Goal: Check status: Check status

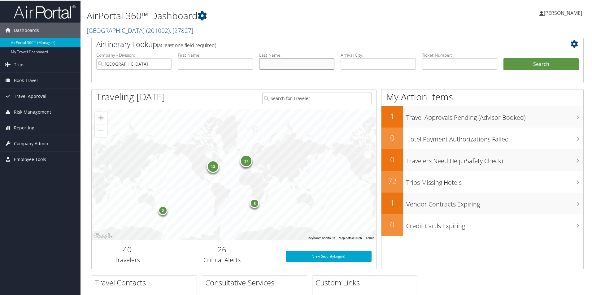
drag, startPoint x: 323, startPoint y: 68, endPoint x: 356, endPoint y: 70, distance: 33.5
click at [324, 68] on input "text" at bounding box center [296, 63] width 75 height 11
drag, startPoint x: 368, startPoint y: 59, endPoint x: 375, endPoint y: 59, distance: 6.2
click at [368, 59] on input "text" at bounding box center [378, 63] width 75 height 11
click at [449, 63] on input "text" at bounding box center [459, 63] width 75 height 11
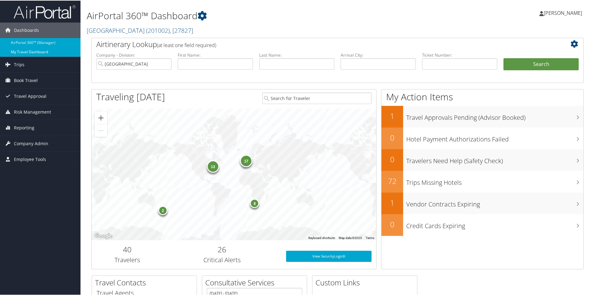
click at [37, 51] on link "My Travel Dashboard" at bounding box center [40, 51] width 81 height 9
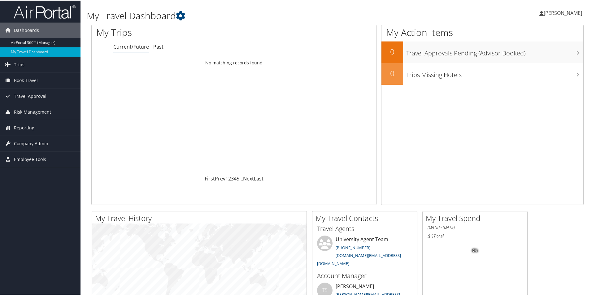
click at [34, 43] on link "AirPortal 360™ (Manager)" at bounding box center [40, 41] width 81 height 9
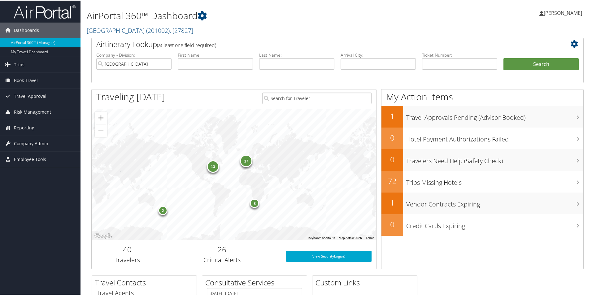
click at [571, 42] on icon at bounding box center [576, 43] width 11 height 7
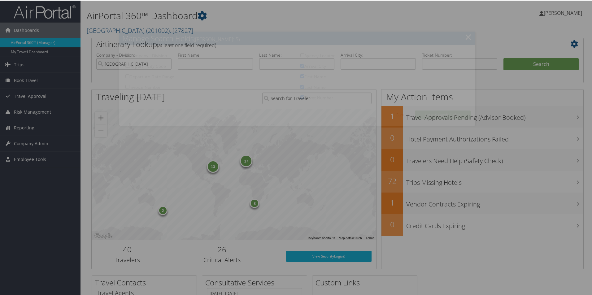
checkbox input "true"
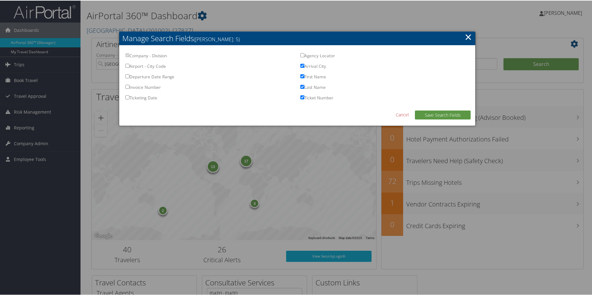
click at [465, 38] on link "×" at bounding box center [468, 36] width 7 height 12
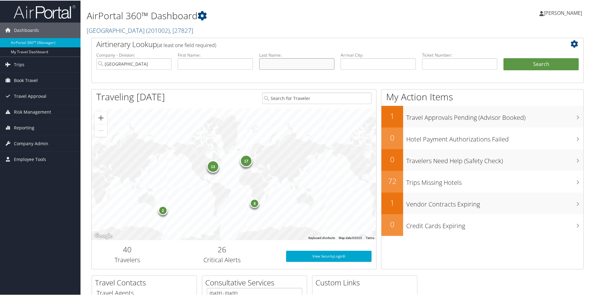
click at [272, 64] on input "text" at bounding box center [296, 63] width 75 height 11
type input "smith"
click at [503, 58] on button "Search" at bounding box center [540, 64] width 75 height 12
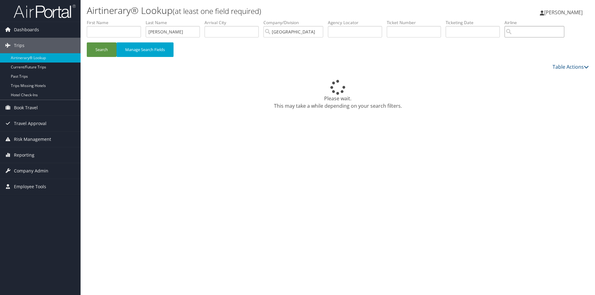
click at [521, 33] on input "search" at bounding box center [534, 31] width 60 height 11
click at [87, 42] on button "Search" at bounding box center [102, 49] width 30 height 15
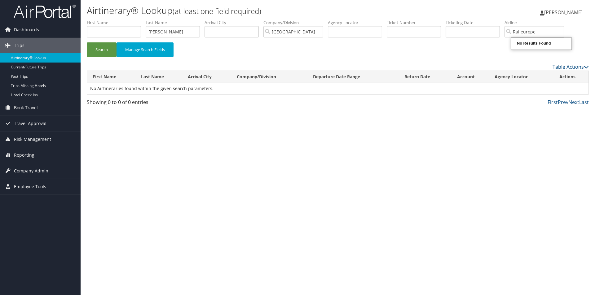
click at [342, 117] on div "Airtinerary® Lookup (at least one field required) Roxann Jeffers Roxann Jeffers…" at bounding box center [338, 147] width 514 height 295
drag, startPoint x: 549, startPoint y: 33, endPoint x: 502, endPoint y: 30, distance: 47.4
click at [502, 20] on ul "First Name Last Name smith Departure City Arrival City Company/Division Colgate…" at bounding box center [338, 20] width 502 height 0
type input "A"
type input "RAILEUR"
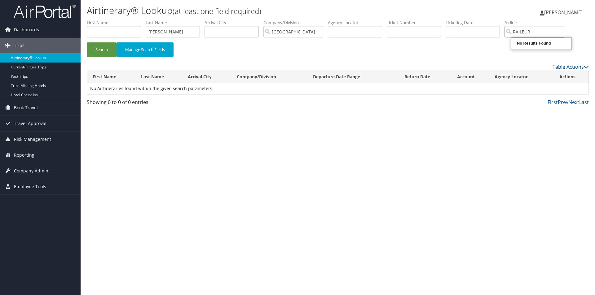
click at [87, 42] on button "Search" at bounding box center [102, 49] width 30 height 15
click at [564, 30] on input "RAILEUR" at bounding box center [534, 31] width 60 height 11
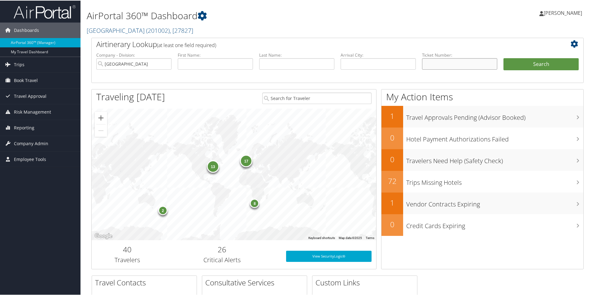
click at [436, 62] on input "text" at bounding box center [459, 63] width 75 height 11
type input "10878333730"
click at [503, 58] on button "Search" at bounding box center [540, 64] width 75 height 12
